Goal: Task Accomplishment & Management: Manage account settings

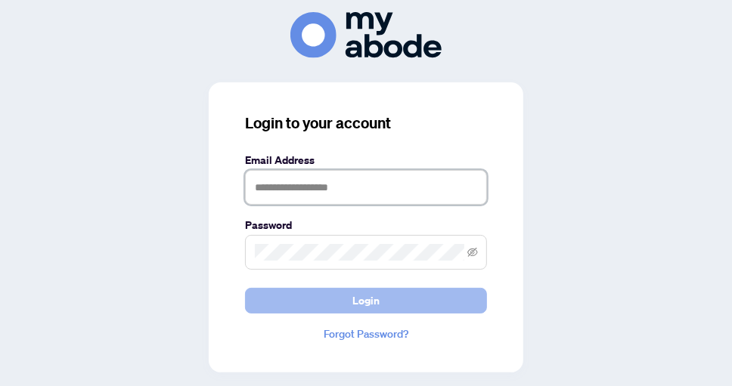
type input "**********"
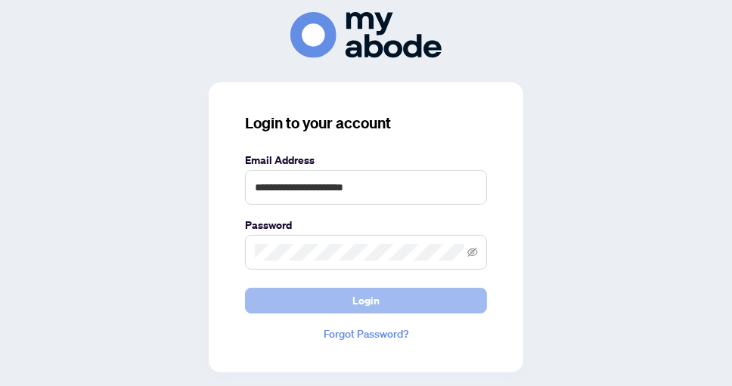
click at [349, 301] on button "Login" at bounding box center [366, 301] width 242 height 26
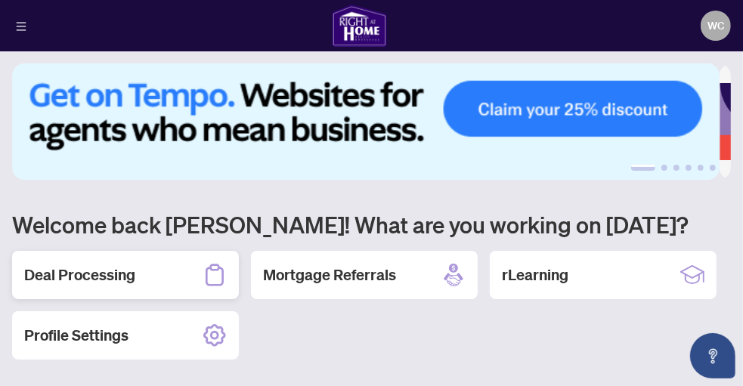
click at [122, 271] on h2 "Deal Processing" at bounding box center [79, 275] width 111 height 21
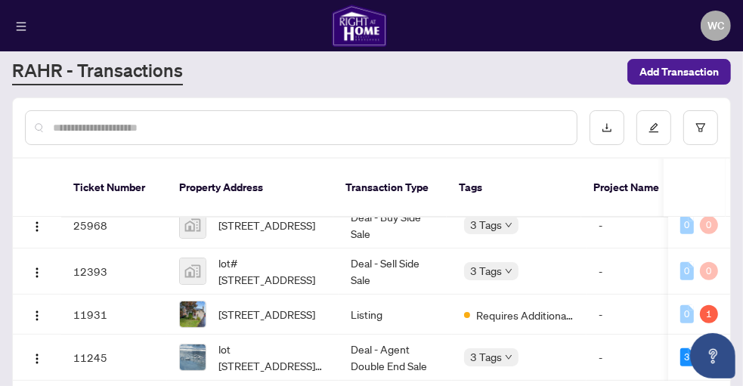
scroll to position [290, 0]
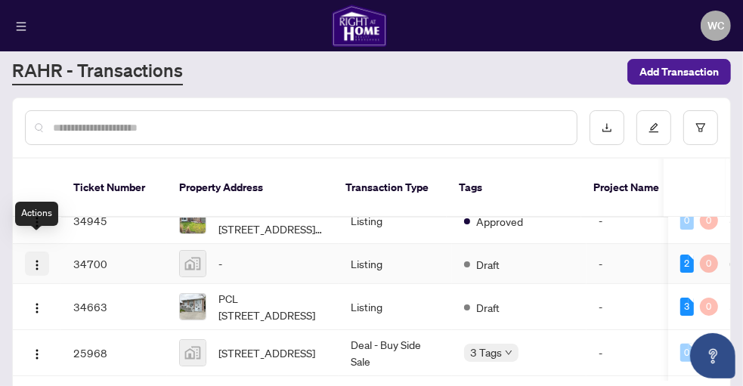
click at [43, 252] on button "button" at bounding box center [37, 264] width 24 height 24
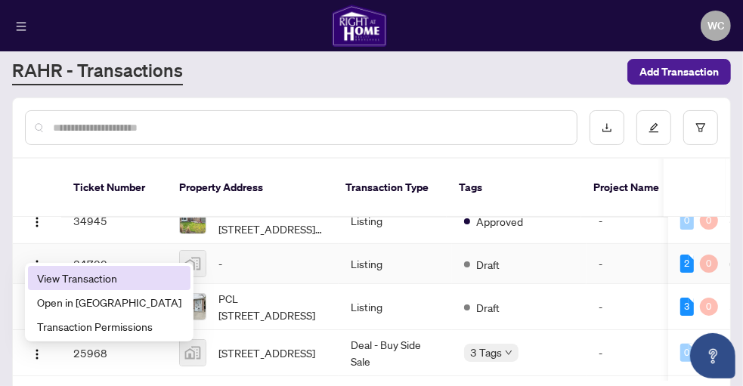
click at [59, 281] on span "View Transaction" at bounding box center [109, 278] width 144 height 17
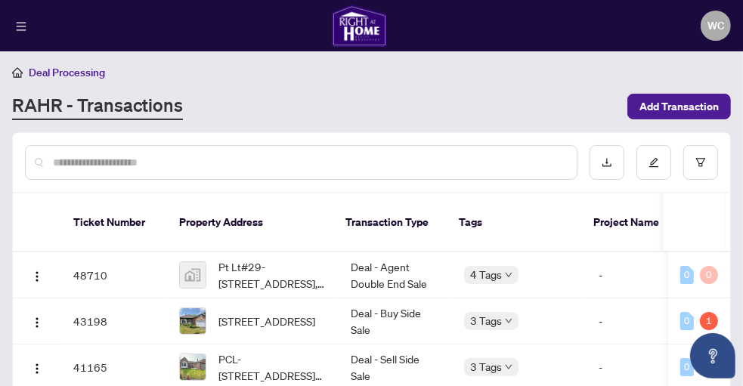
scroll to position [139, 0]
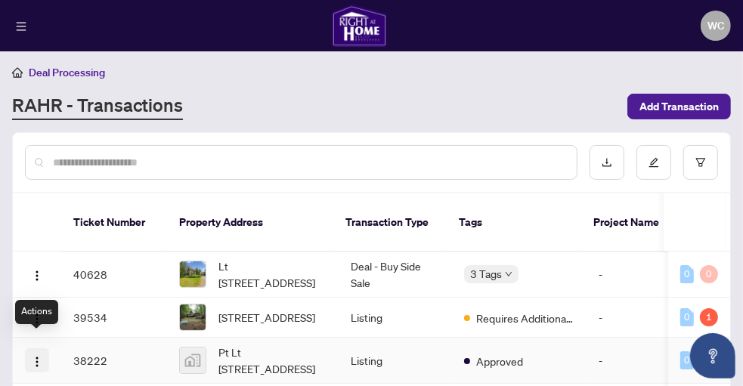
click at [37, 356] on img "button" at bounding box center [37, 362] width 12 height 12
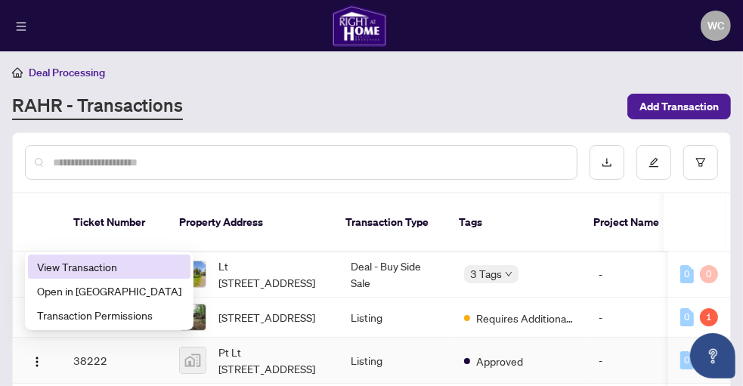
click at [74, 259] on span "View Transaction" at bounding box center [109, 267] width 144 height 17
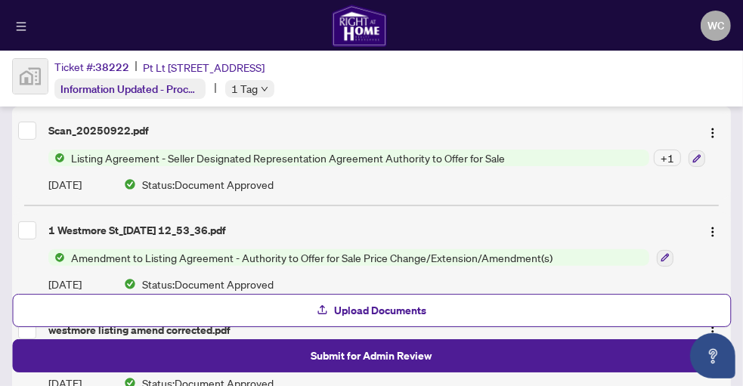
scroll to position [179, 0]
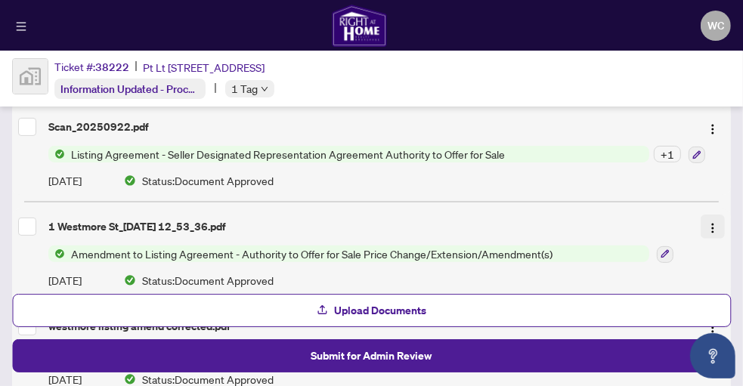
click at [708, 224] on img "button" at bounding box center [713, 228] width 12 height 12
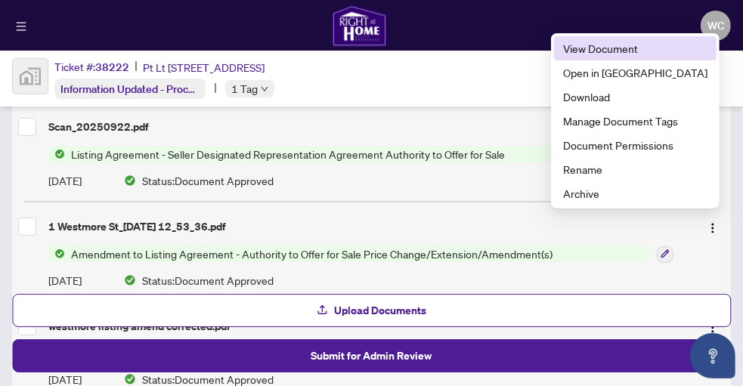
click at [653, 53] on span "View Document" at bounding box center [635, 48] width 144 height 17
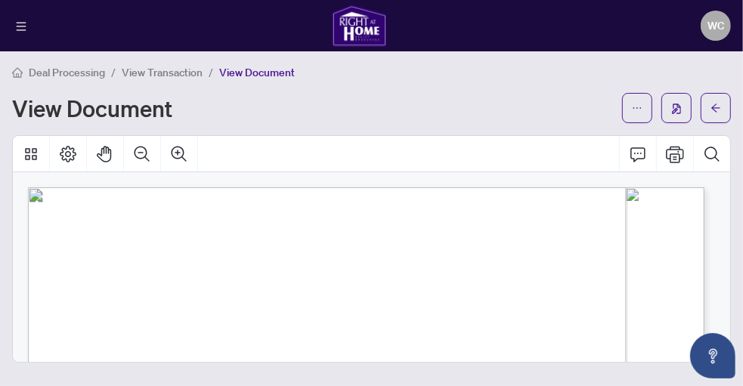
scroll to position [166, 0]
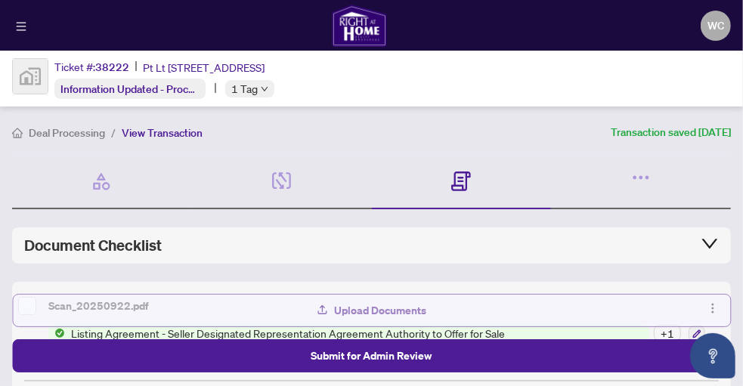
click at [403, 312] on span "Upload Documents" at bounding box center [381, 311] width 92 height 24
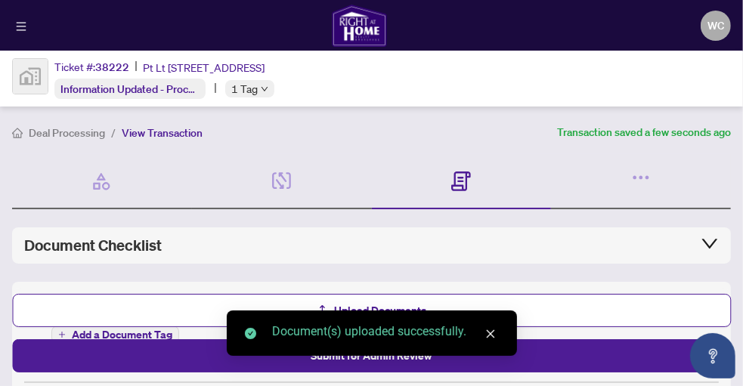
click at [492, 334] on icon "close" at bounding box center [490, 334] width 11 height 11
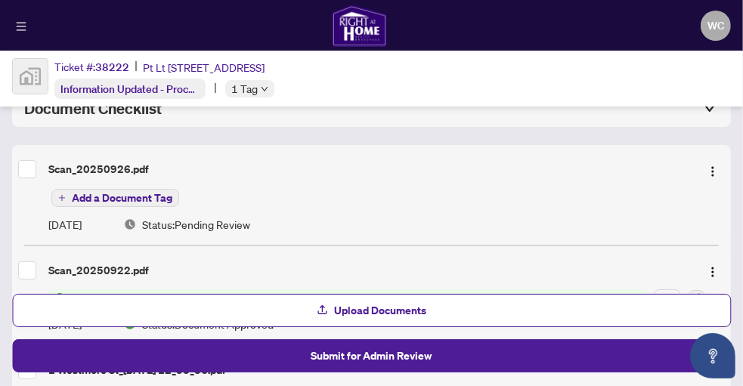
scroll to position [141, 0]
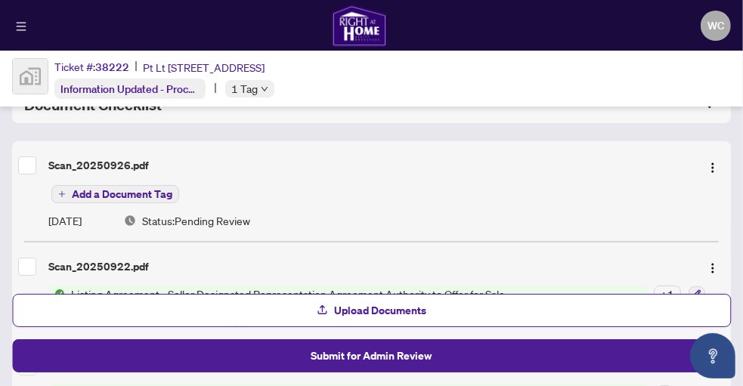
click at [133, 189] on span "Add a Document Tag" at bounding box center [122, 194] width 101 height 11
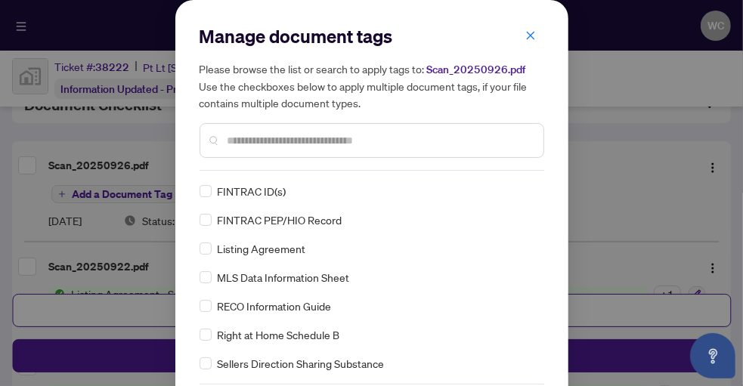
click at [228, 143] on input "text" at bounding box center [380, 140] width 304 height 17
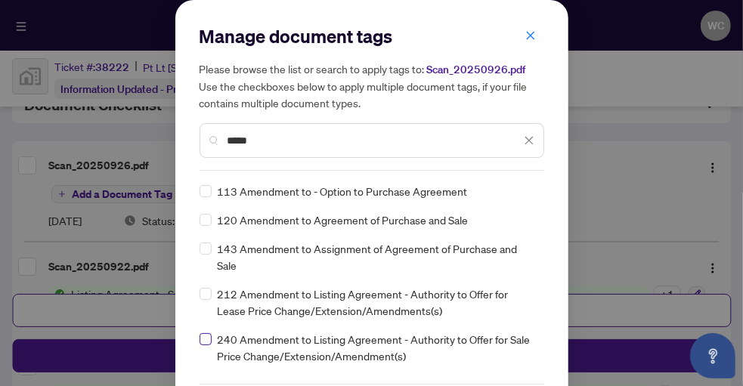
type input "*****"
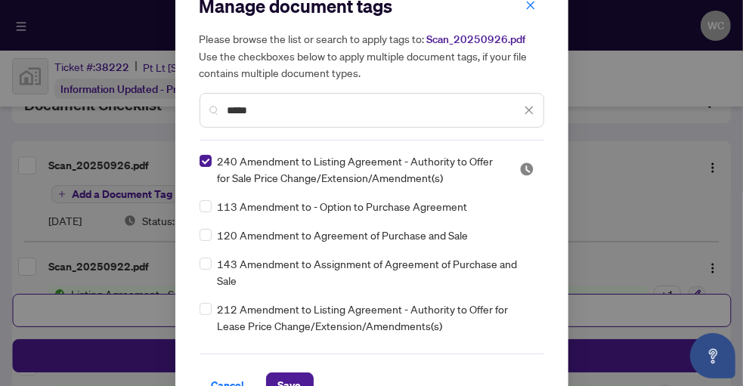
scroll to position [64, 0]
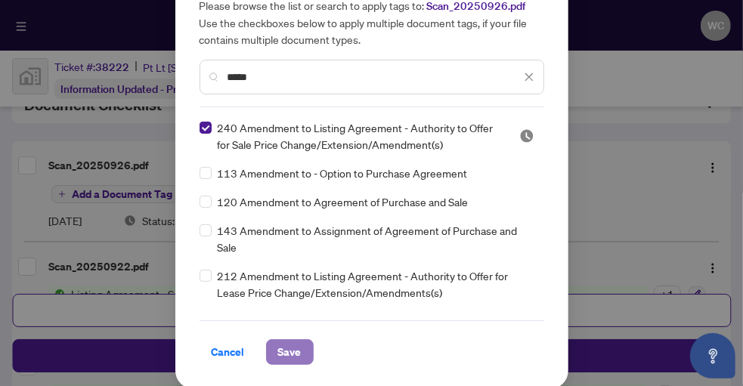
click at [296, 351] on button "Save" at bounding box center [290, 353] width 48 height 26
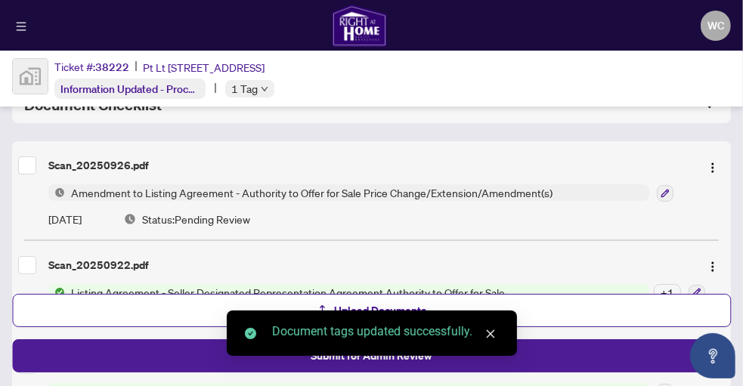
click at [489, 335] on icon "close" at bounding box center [490, 334] width 8 height 8
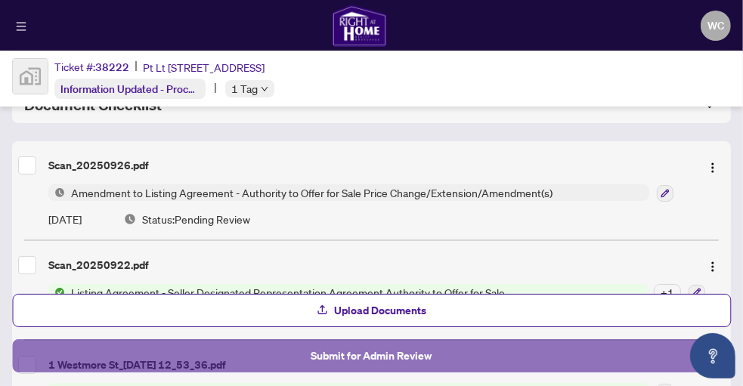
click at [392, 359] on span "Submit for Admin Review" at bounding box center [372, 356] width 121 height 24
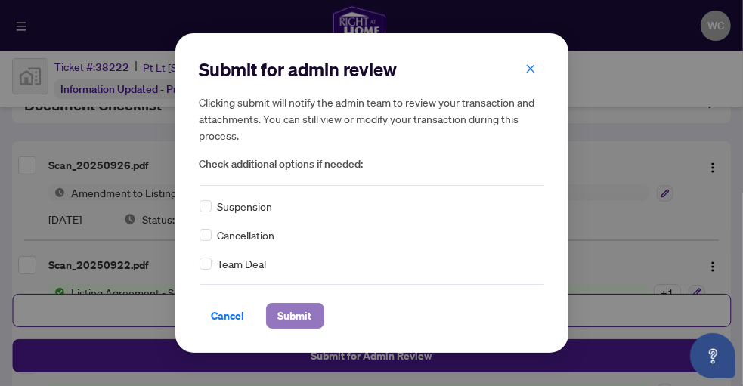
click at [281, 314] on span "Submit" at bounding box center [295, 316] width 34 height 24
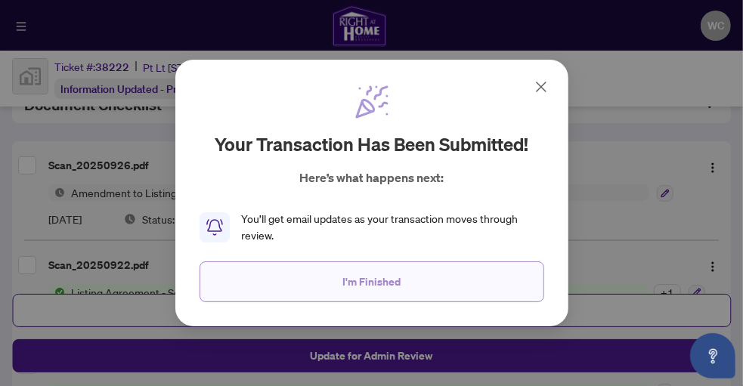
click at [355, 284] on span "I'm Finished" at bounding box center [372, 282] width 58 height 24
